Goal: Browse casually: Explore the website without a specific task or goal

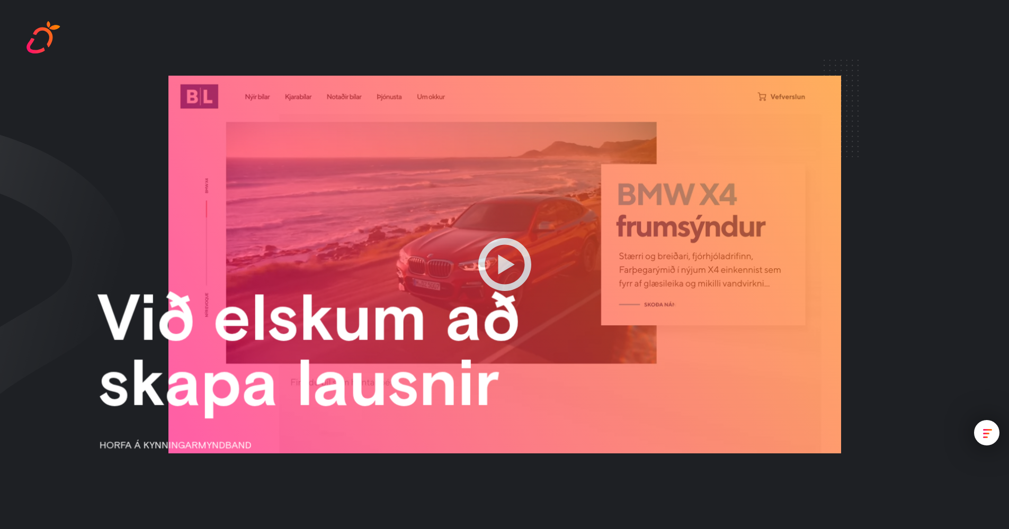
scroll to position [1189, 0]
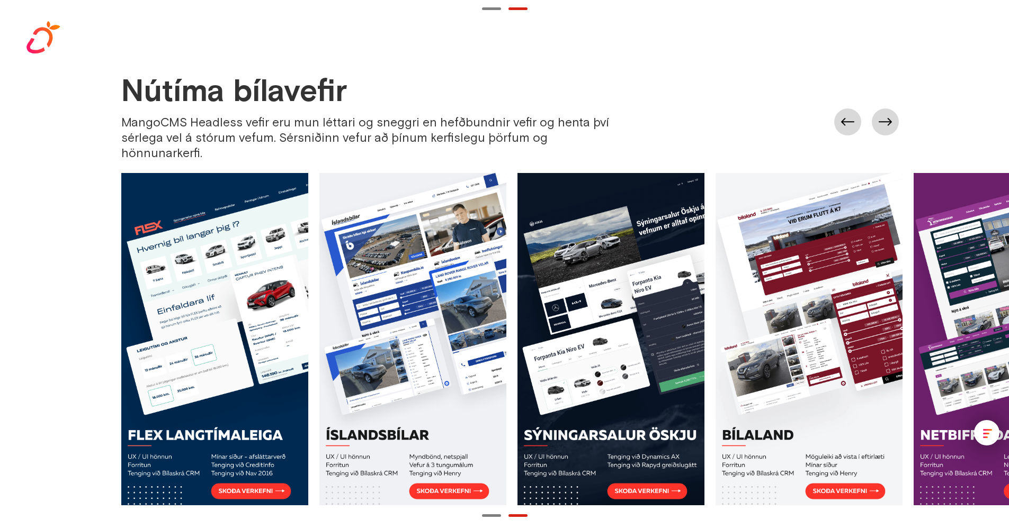
scroll to position [1188, 0]
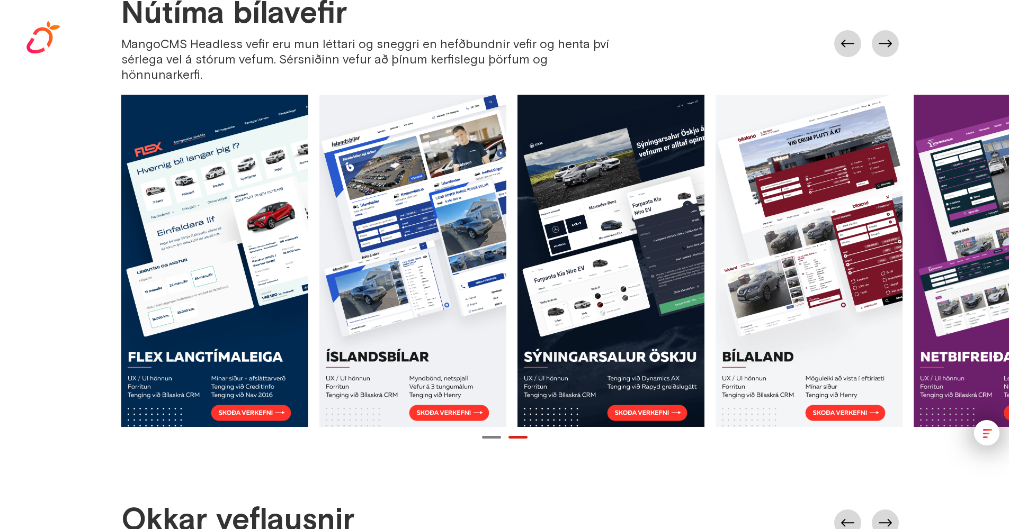
click at [495, 436] on button "Page 1" at bounding box center [491, 437] width 19 height 3
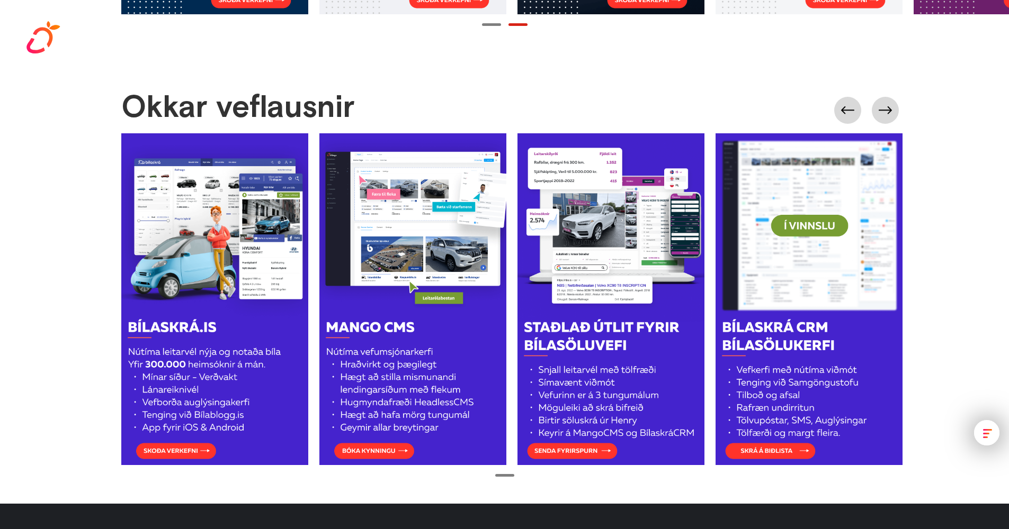
scroll to position [1564, 0]
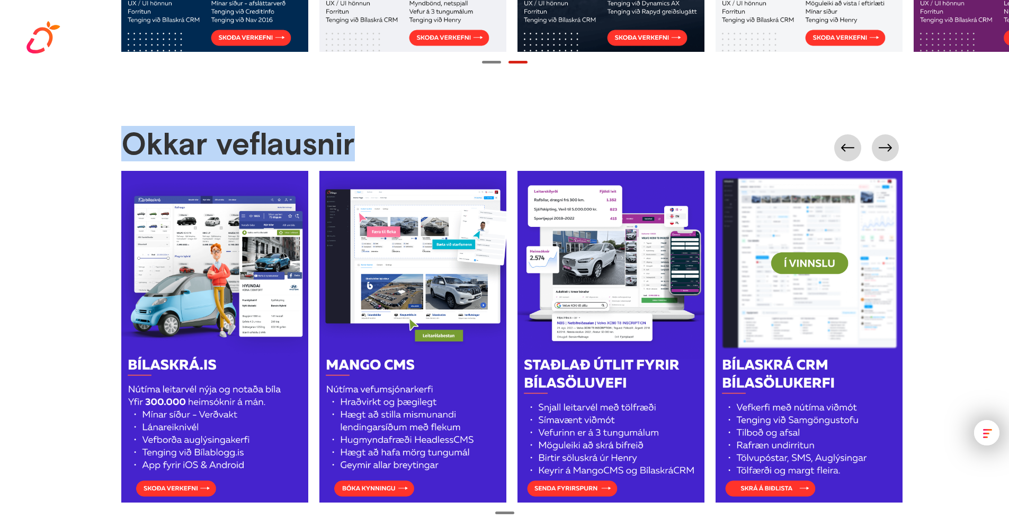
drag, startPoint x: 80, startPoint y: 112, endPoint x: 451, endPoint y: 133, distance: 370.7
click at [451, 133] on div "Okkar veflausnir" at bounding box center [504, 323] width 1009 height 391
click at [451, 133] on div "Okkar veflausnir" at bounding box center [515, 148] width 788 height 41
drag, startPoint x: 445, startPoint y: 136, endPoint x: 60, endPoint y: 118, distance: 385.9
click at [60, 128] on div "Okkar veflausnir" at bounding box center [504, 323] width 1009 height 391
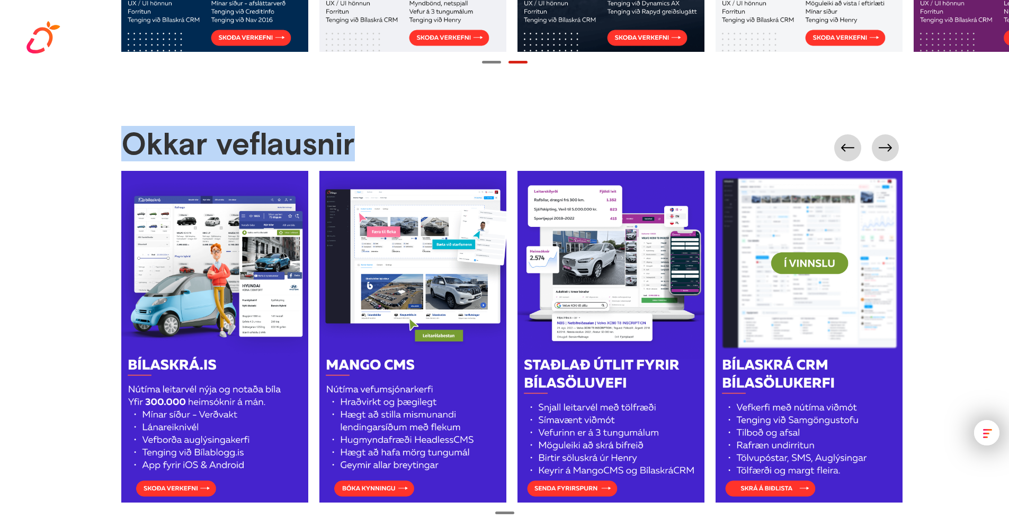
click at [76, 128] on div "Okkar veflausnir" at bounding box center [504, 323] width 1009 height 391
drag, startPoint x: 256, startPoint y: 123, endPoint x: 363, endPoint y: 127, distance: 106.5
click at [363, 128] on div "Okkar veflausnir" at bounding box center [504, 323] width 1009 height 391
click at [363, 128] on div "Okkar veflausnir" at bounding box center [515, 148] width 788 height 41
drag, startPoint x: 363, startPoint y: 127, endPoint x: 91, endPoint y: 123, distance: 272.2
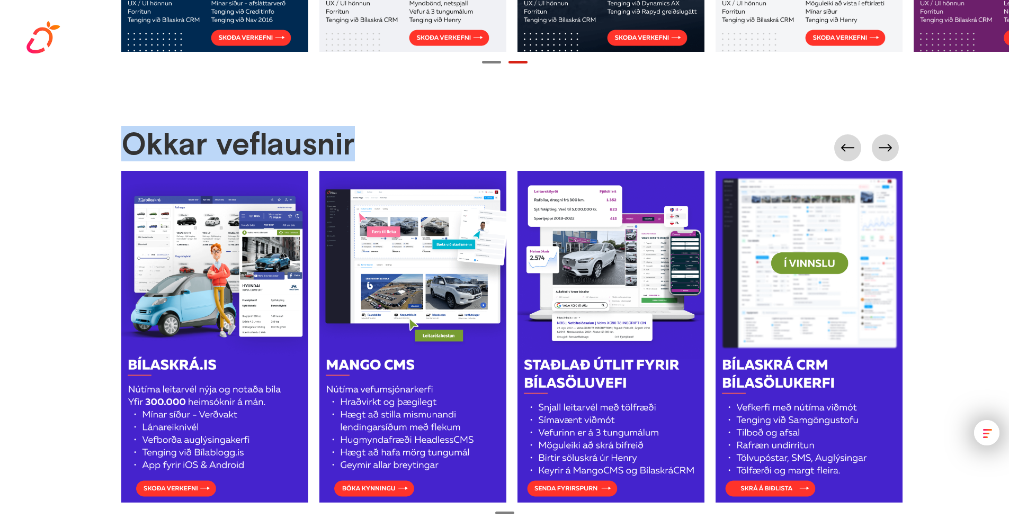
click at [3, 128] on div "Okkar veflausnir" at bounding box center [504, 323] width 1009 height 391
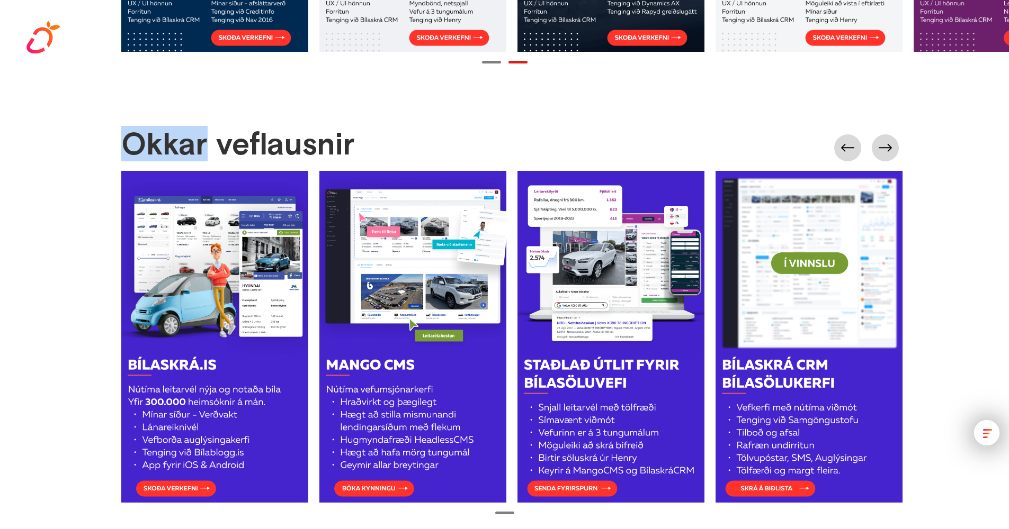
click at [100, 128] on div "Okkar veflausnir" at bounding box center [504, 323] width 1009 height 391
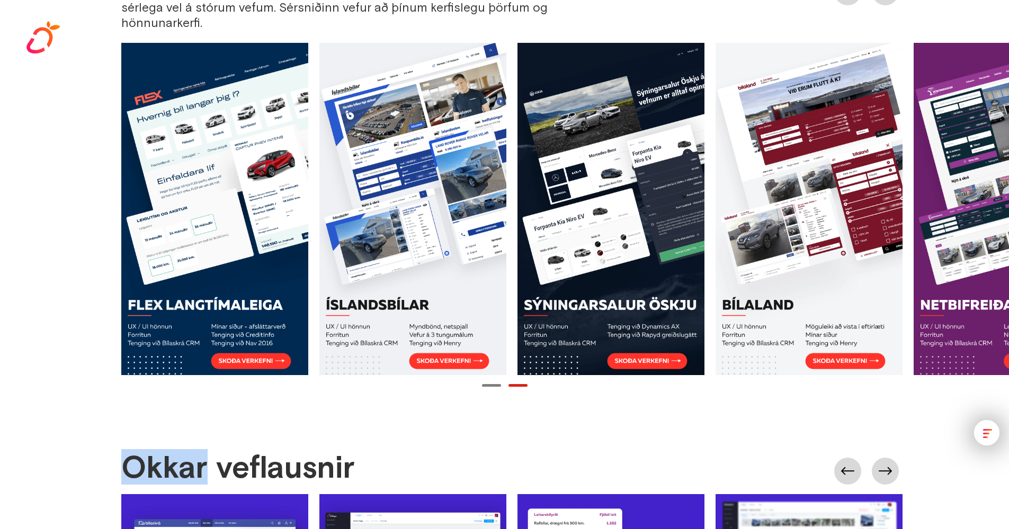
scroll to position [1238, 0]
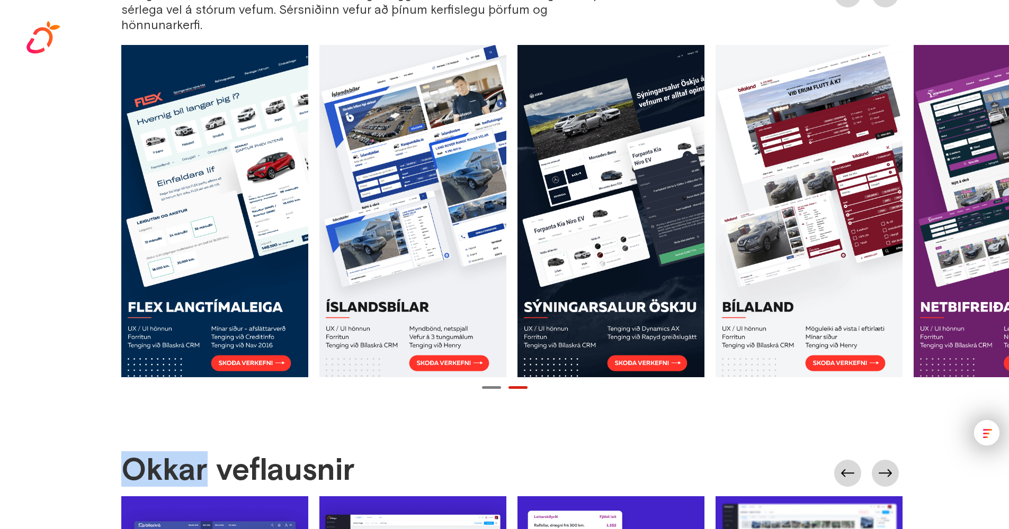
click at [227, 283] on link at bounding box center [214, 211] width 187 height 333
click at [484, 290] on link at bounding box center [412, 211] width 187 height 333
click at [620, 331] on link at bounding box center [610, 211] width 187 height 333
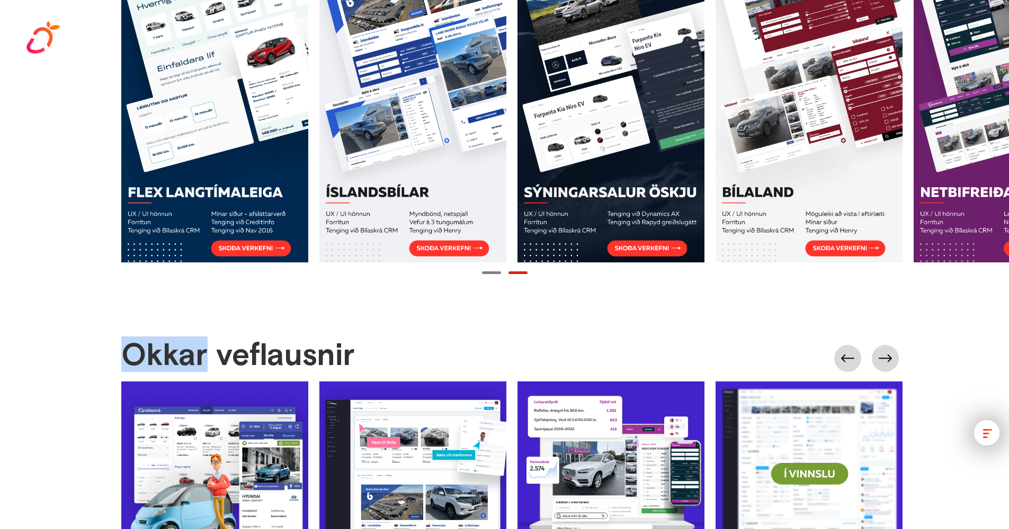
scroll to position [1185, 0]
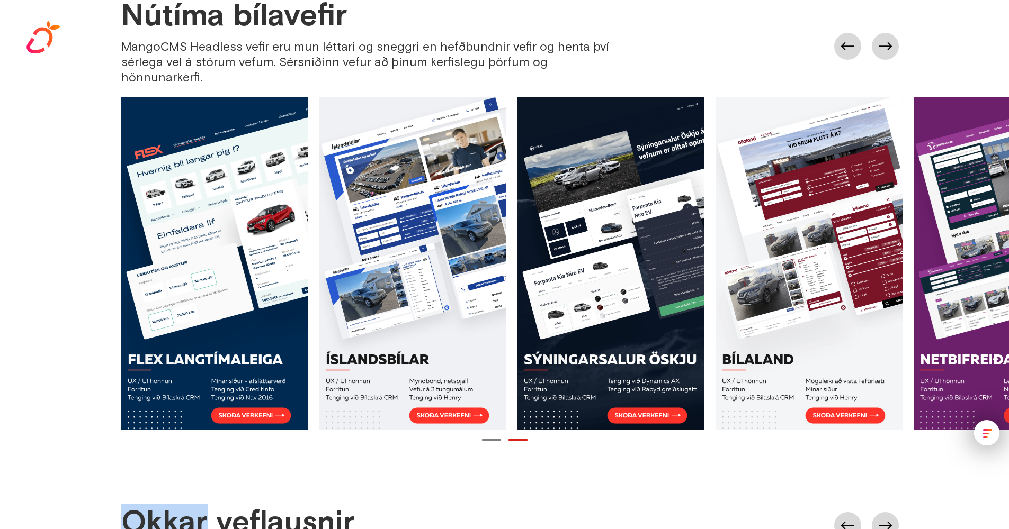
click at [980, 309] on link at bounding box center [1006, 263] width 187 height 333
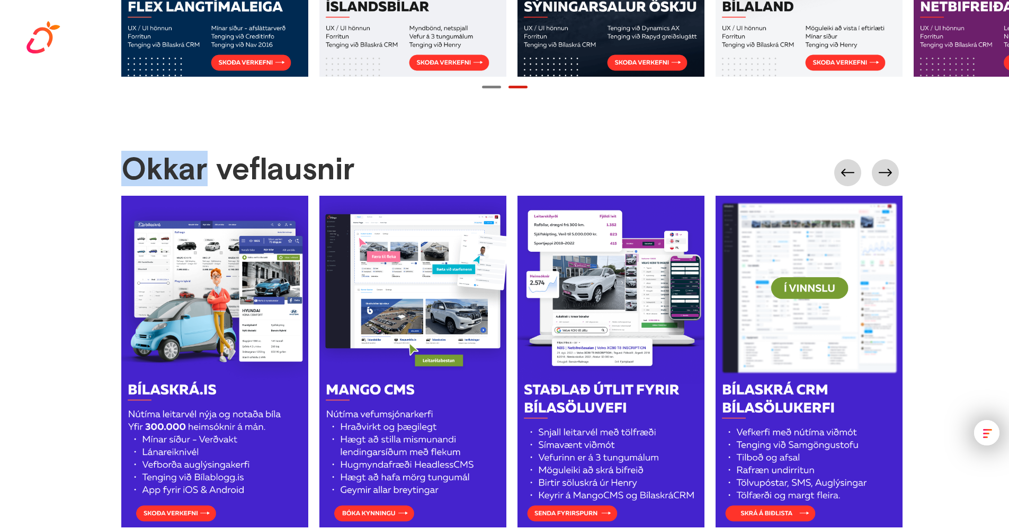
scroll to position [1567, 0]
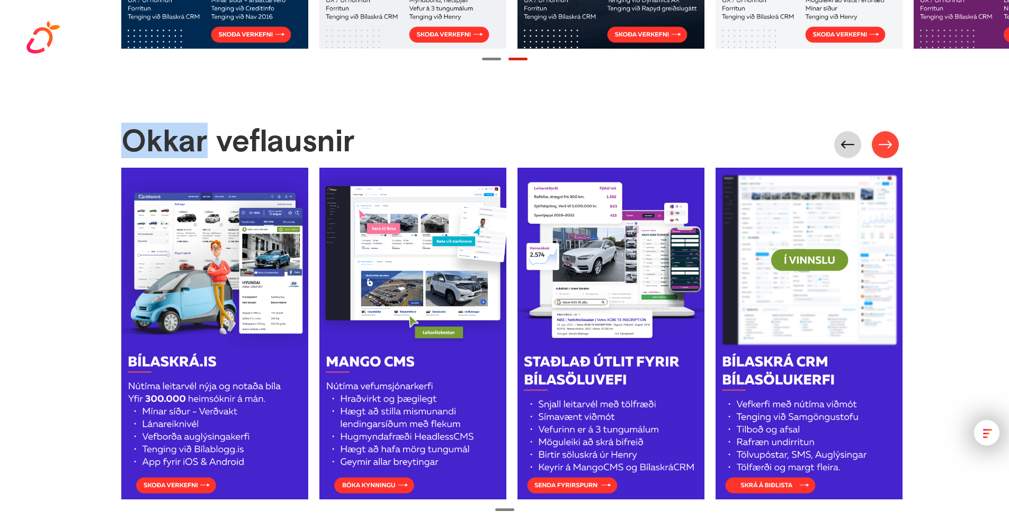
click at [885, 131] on link at bounding box center [884, 144] width 27 height 27
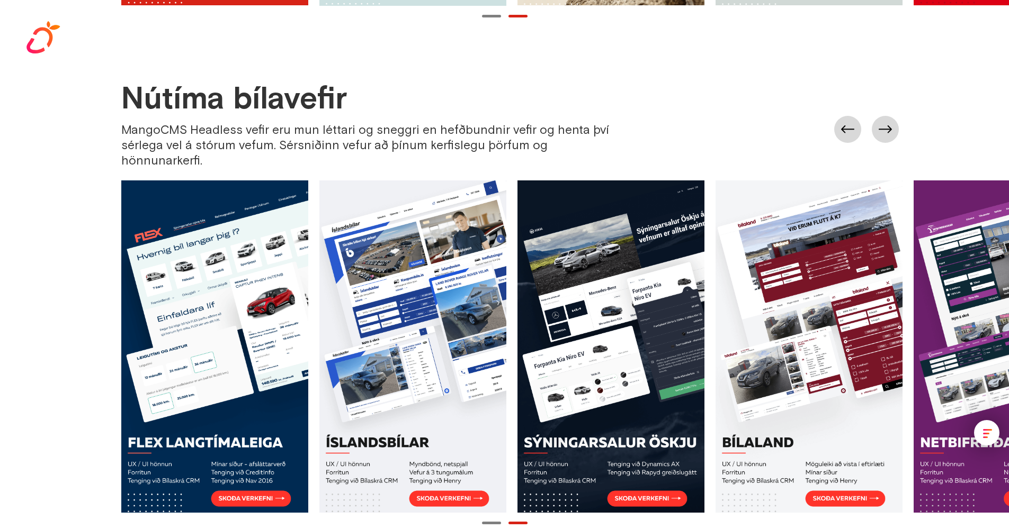
scroll to position [1187, 0]
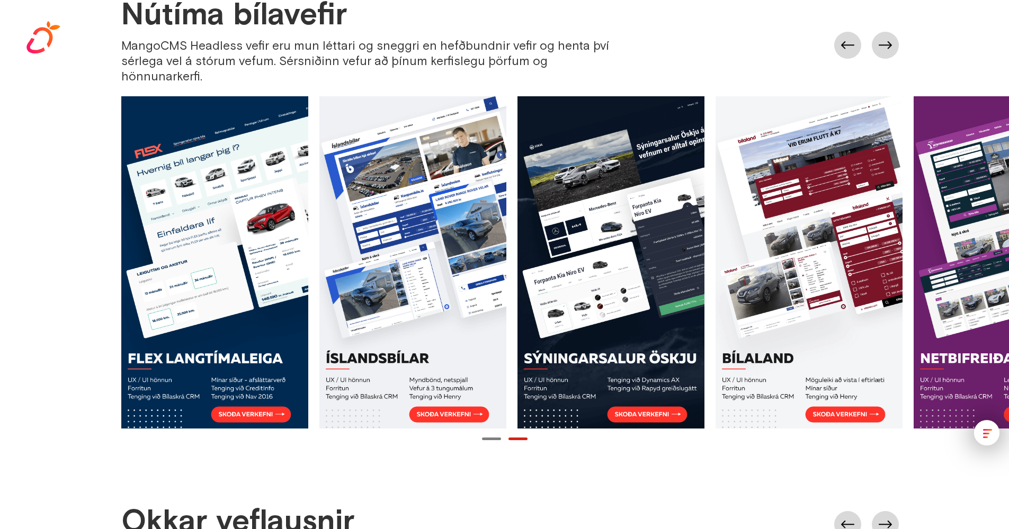
click at [884, 30] on div "Showreel Verkefni [PERSON_NAME] Samband Íslenska English" at bounding box center [504, 28] width 1009 height 57
click at [883, 32] on div "Showreel Verkefni [PERSON_NAME] Samband Íslenska English" at bounding box center [504, 28] width 1009 height 57
click at [886, 35] on div "Showreel Verkefni [PERSON_NAME] Samband Íslenska English" at bounding box center [504, 28] width 1009 height 57
click at [885, 36] on div "Showreel Verkefni [PERSON_NAME] Samband Íslenska English" at bounding box center [504, 28] width 1009 height 57
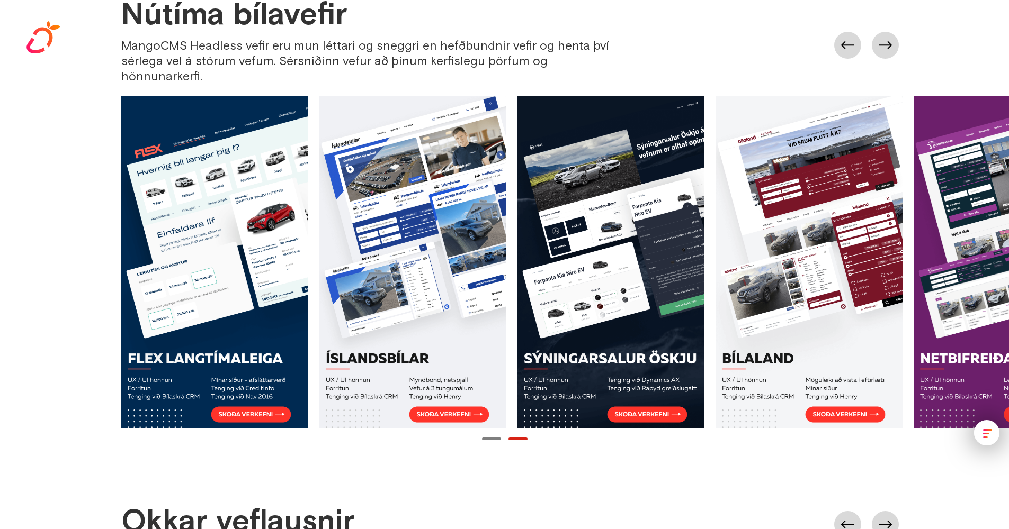
click at [885, 36] on div "Showreel Verkefni [PERSON_NAME] Samband Íslenska English" at bounding box center [504, 28] width 1009 height 57
click at [857, 33] on div "Showreel Verkefni [PERSON_NAME] Samband Íslenska English" at bounding box center [504, 28] width 1009 height 57
click at [891, 41] on div "Showreel Verkefni [PERSON_NAME] Samband Íslenska English" at bounding box center [504, 28] width 1009 height 57
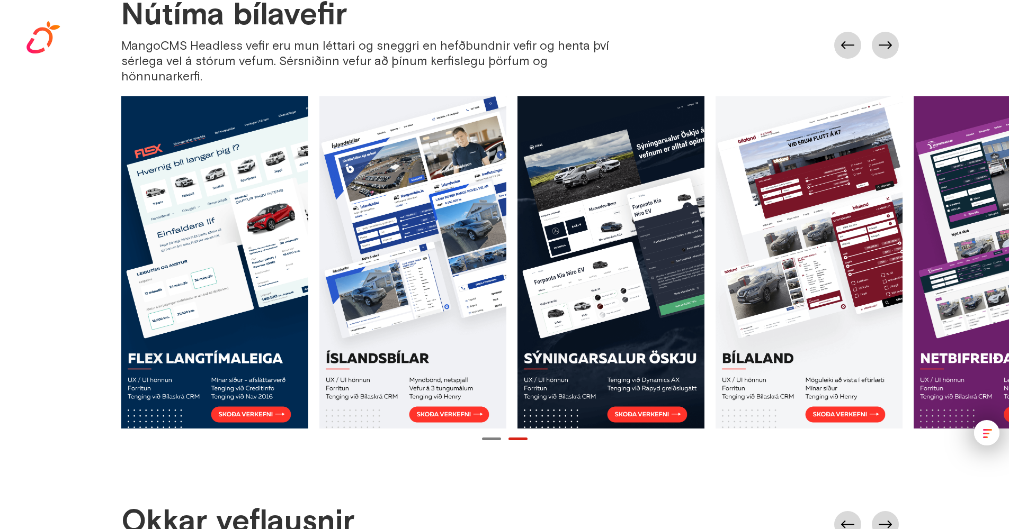
click at [891, 41] on div "Showreel Verkefni [PERSON_NAME] Samband Íslenska English" at bounding box center [504, 28] width 1009 height 57
click at [488, 434] on div at bounding box center [504, 439] width 1009 height 10
click at [504, 434] on div at bounding box center [504, 439] width 1009 height 10
click at [489, 438] on button "Page 1" at bounding box center [491, 439] width 19 height 3
click at [520, 434] on div at bounding box center [504, 439] width 1009 height 10
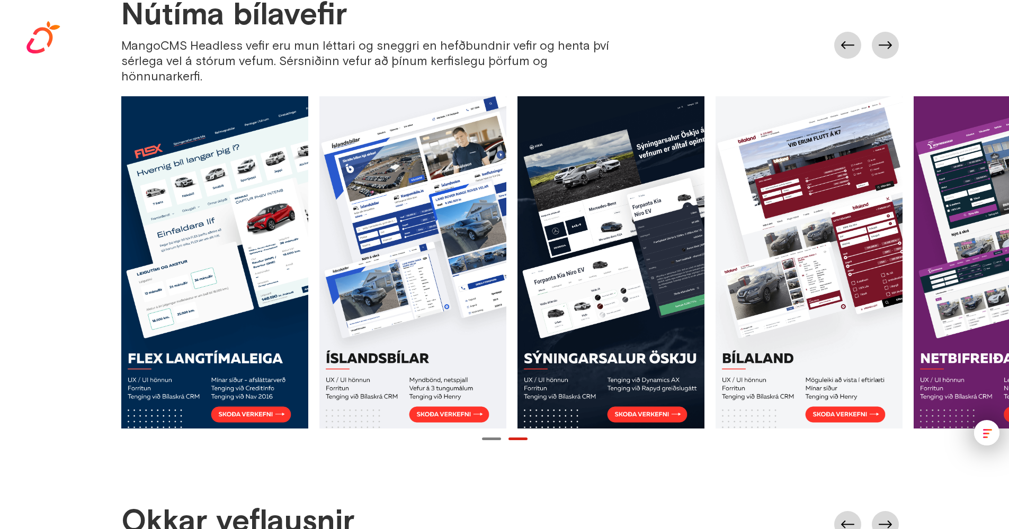
click at [520, 434] on div at bounding box center [504, 439] width 1009 height 10
click at [499, 434] on div at bounding box center [504, 439] width 1009 height 10
click at [498, 434] on div at bounding box center [504, 439] width 1009 height 10
click at [490, 434] on div at bounding box center [504, 439] width 1009 height 10
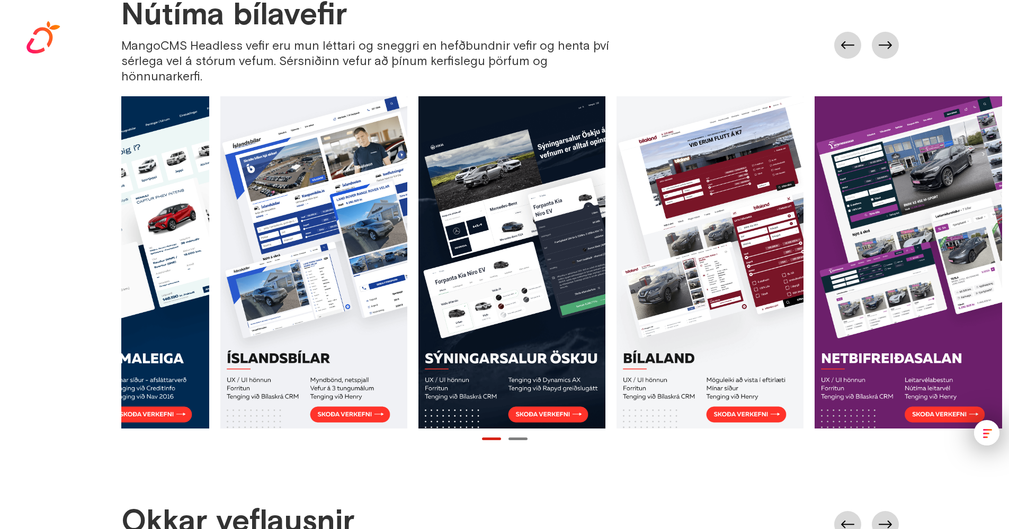
scroll to position [0, 0]
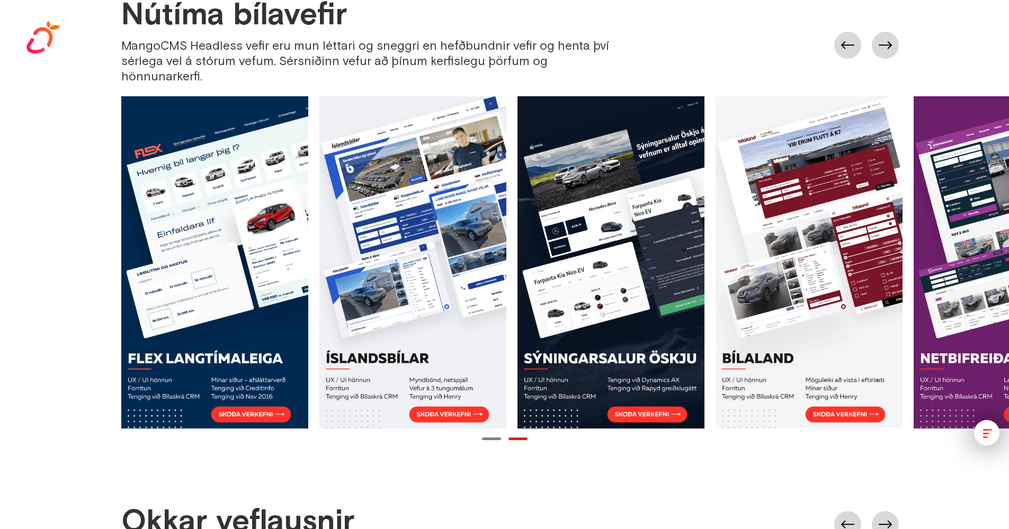
drag, startPoint x: 653, startPoint y: 396, endPoint x: 858, endPoint y: 303, distance: 225.6
click at [858, 303] on div at bounding box center [616, 262] width 991 height 333
